Goal: Transaction & Acquisition: Book appointment/travel/reservation

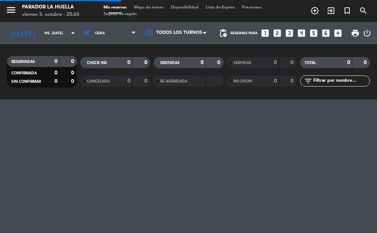
click at [277, 32] on icon "looks_two" at bounding box center [277, 33] width 10 height 10
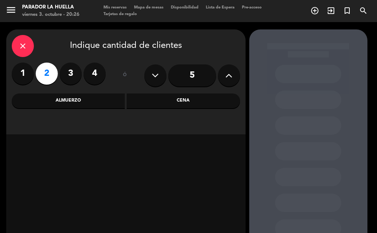
click at [216, 98] on div "Cena" at bounding box center [183, 100] width 113 height 15
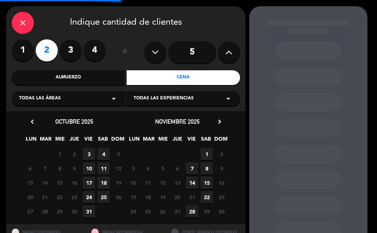
scroll to position [53, 0]
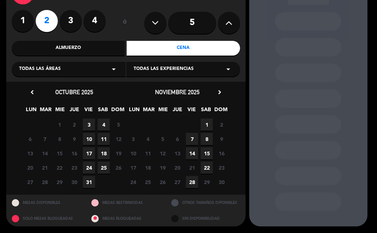
click at [107, 123] on span "4" at bounding box center [104, 124] width 12 height 12
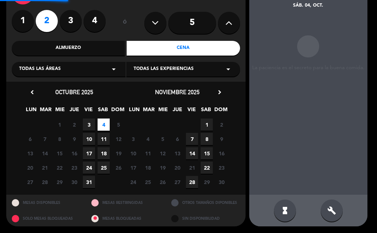
scroll to position [29, 0]
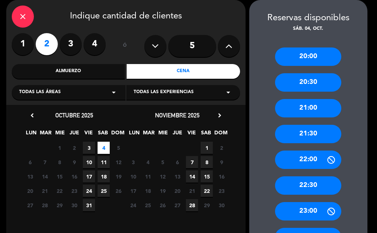
click at [302, 106] on div "21:00" at bounding box center [308, 108] width 66 height 18
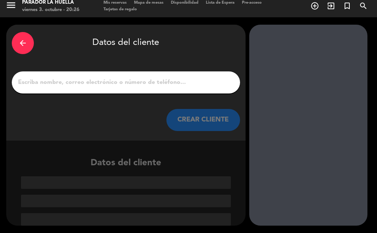
scroll to position [5, 0]
click at [149, 87] on input "1" at bounding box center [125, 82] width 217 height 10
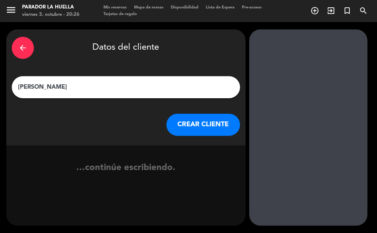
type input "[PERSON_NAME]"
click at [169, 134] on div "CREAR CLIENTE" at bounding box center [126, 125] width 228 height 22
click at [190, 127] on button "CREAR CLIENTE" at bounding box center [203, 125] width 74 height 22
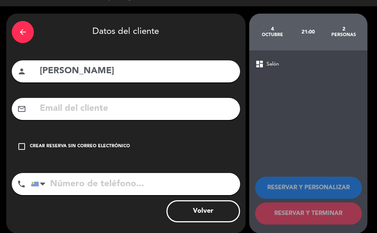
scroll to position [24, 0]
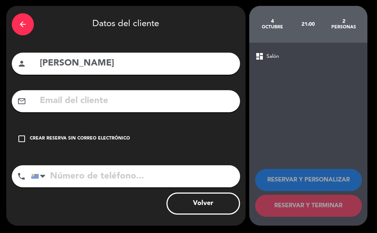
click at [121, 133] on div "check_box_outline_blank Crear reserva sin correo electrónico" at bounding box center [126, 139] width 228 height 22
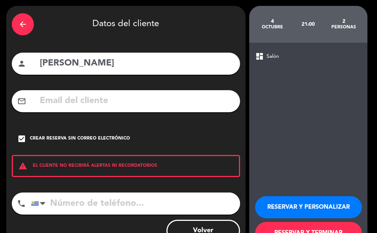
click at [128, 209] on input "tel" at bounding box center [135, 203] width 209 height 22
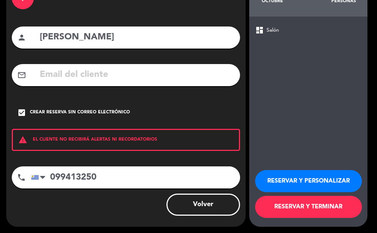
scroll to position [51, 0]
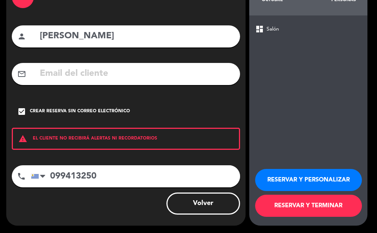
type input "099413250"
click at [302, 201] on button "RESERVAR Y TERMINAR" at bounding box center [308, 206] width 107 height 22
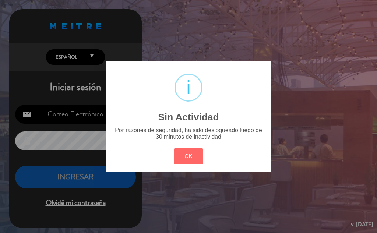
type input "[EMAIL_ADDRESS][DOMAIN_NAME]"
